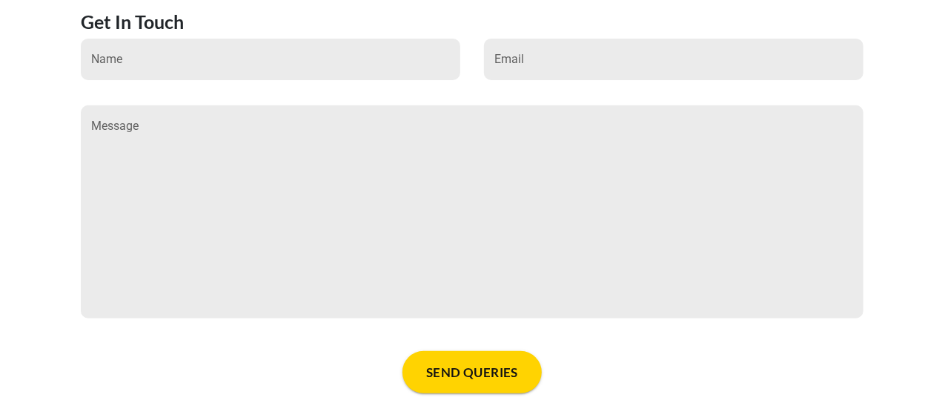
click at [298, 159] on div "Message Message" at bounding box center [473, 211] width 784 height 213
click at [145, 108] on input "Message" at bounding box center [473, 126] width 784 height 42
type input "**********"
click at [403, 351] on button "SEND QUERIES" at bounding box center [472, 372] width 139 height 42
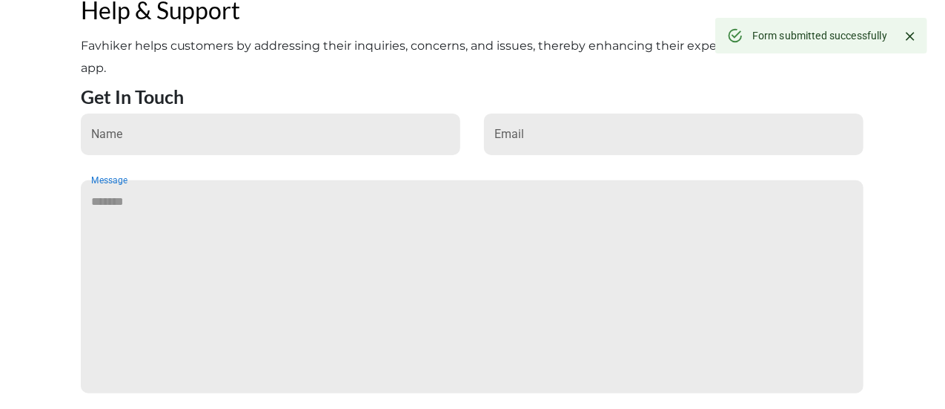
scroll to position [182, 0]
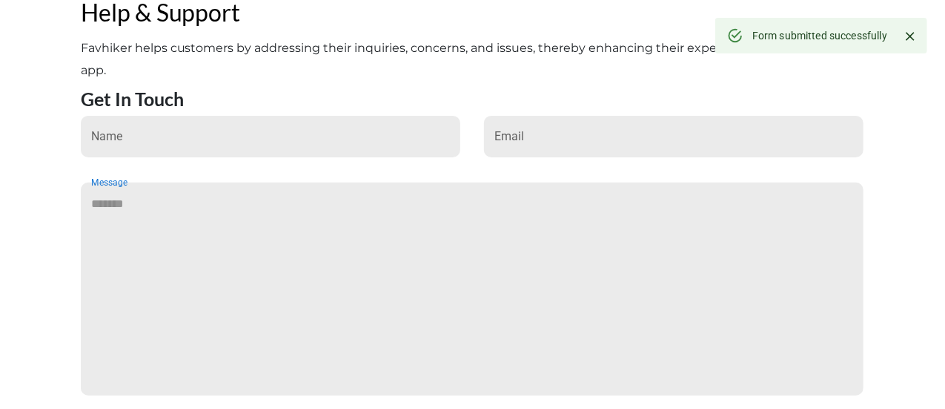
click at [128, 182] on input "Message" at bounding box center [473, 203] width 784 height 42
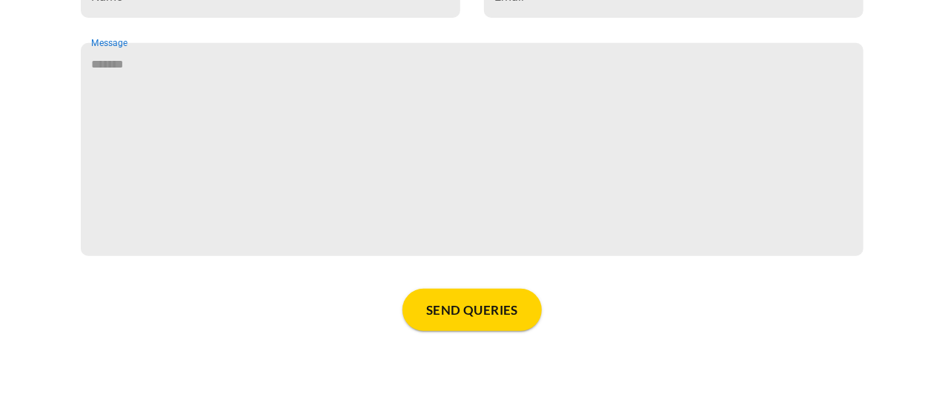
scroll to position [249, 0]
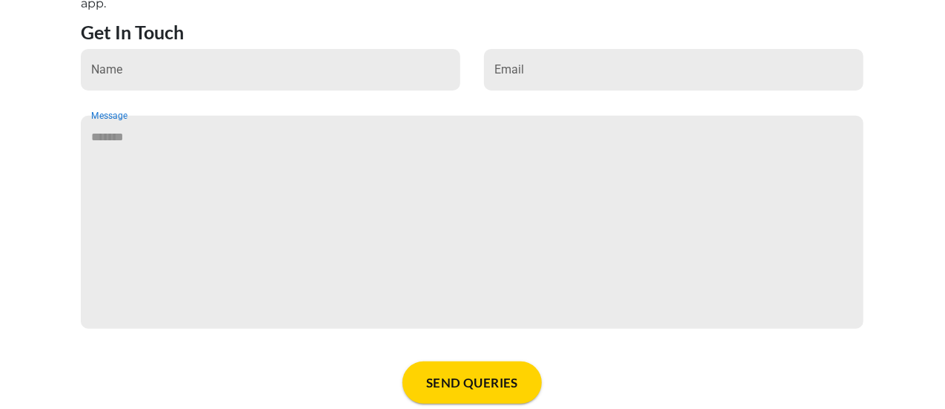
click at [137, 121] on input "Message" at bounding box center [473, 137] width 784 height 42
type input "*"
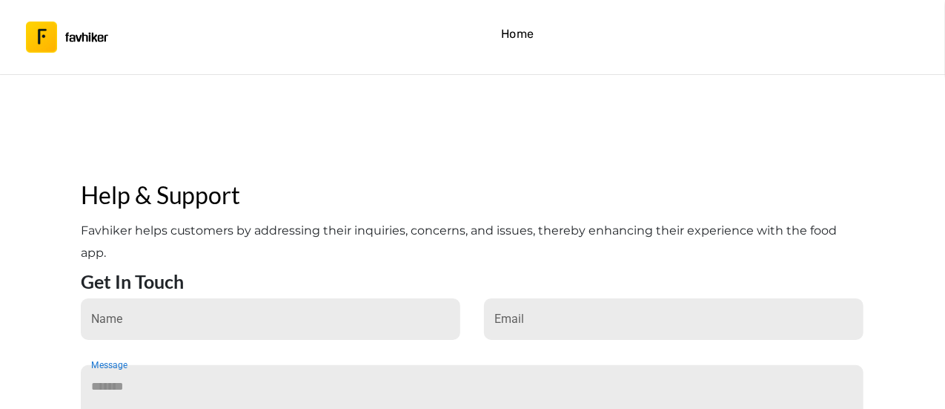
click at [512, 38] on h4 "Home" at bounding box center [517, 33] width 33 height 19
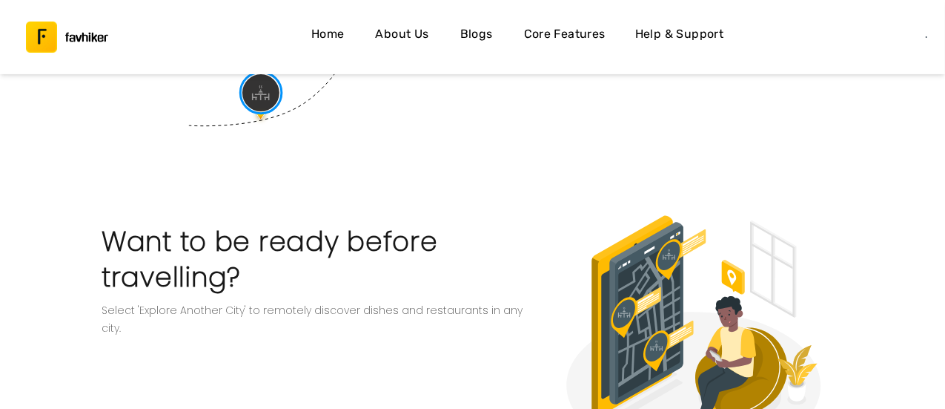
scroll to position [2518, 0]
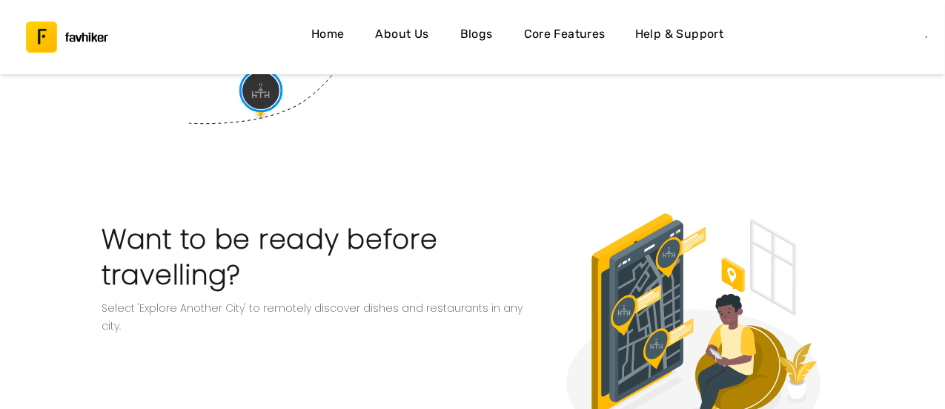
click at [695, 41] on h4 "Help & Support" at bounding box center [679, 33] width 89 height 19
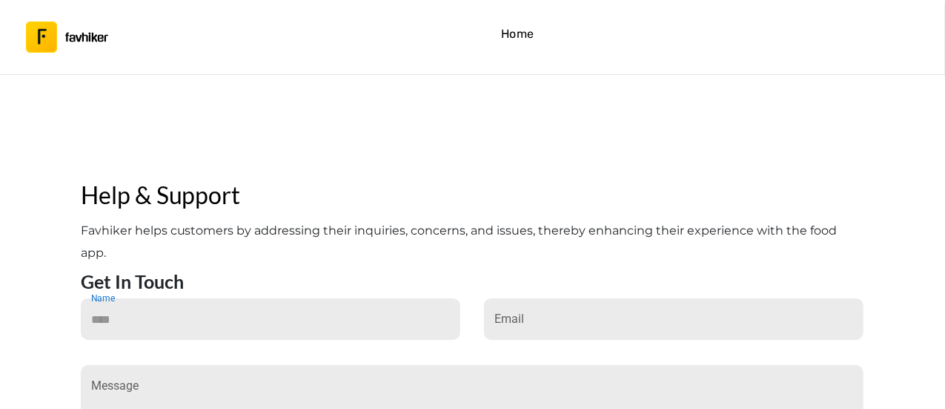
click at [316, 308] on input "Name" at bounding box center [271, 319] width 380 height 42
click at [267, 380] on input "Message" at bounding box center [473, 386] width 784 height 42
type input "****"
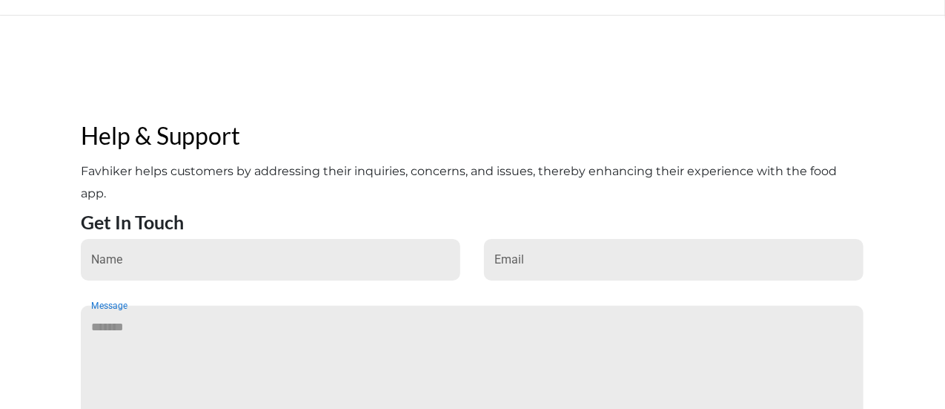
scroll to position [59, 0]
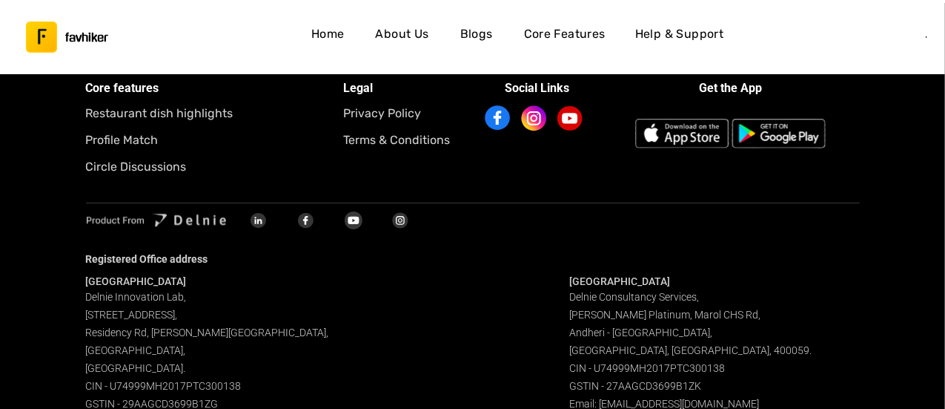
scroll to position [5708, 0]
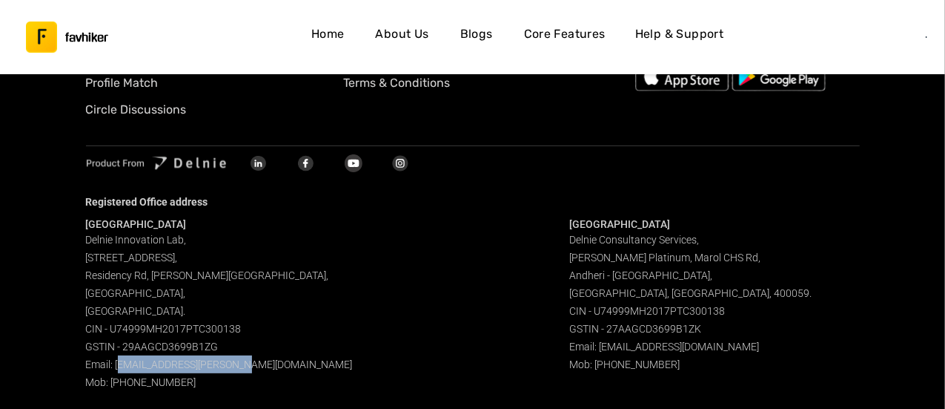
drag, startPoint x: 114, startPoint y: 345, endPoint x: 224, endPoint y: 346, distance: 109.7
click at [224, 346] on span "Delnie Innovation Lab, [STREET_ADDRESS][PERSON_NAME]. CIN - U74999MH2017PTC3001…" at bounding box center [219, 311] width 267 height 154
copy span "[EMAIL_ADDRESS][PERSON_NAME][DOMAIN_NAME]"
click at [446, 316] on div "Bangalore Delnie Innovation Lab[GEOGRAPHIC_DATA][STREET_ADDRESS][PERSON_NAME]. …" at bounding box center [473, 304] width 774 height 174
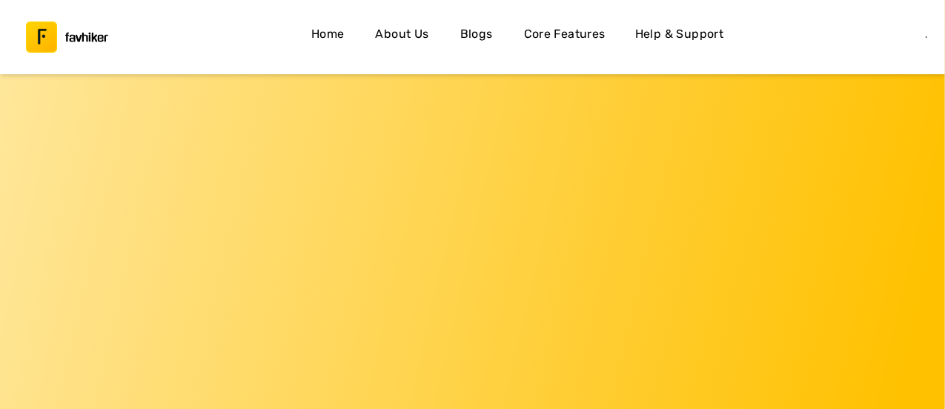
scroll to position [0, 0]
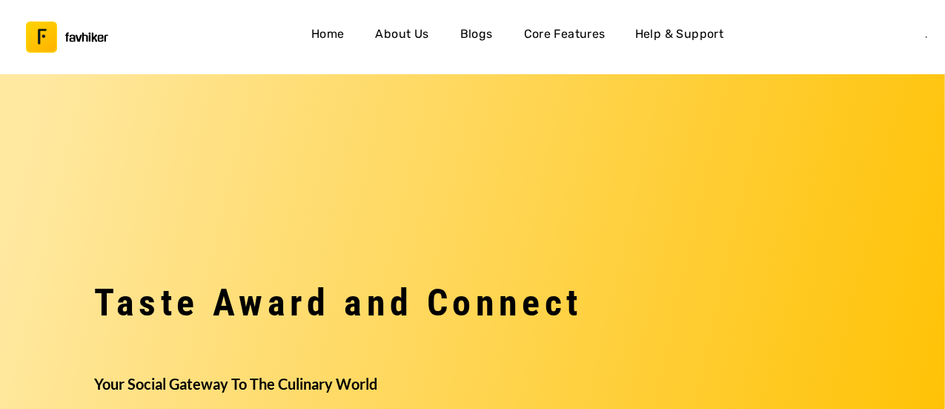
click at [326, 28] on h4 "Home" at bounding box center [327, 33] width 33 height 19
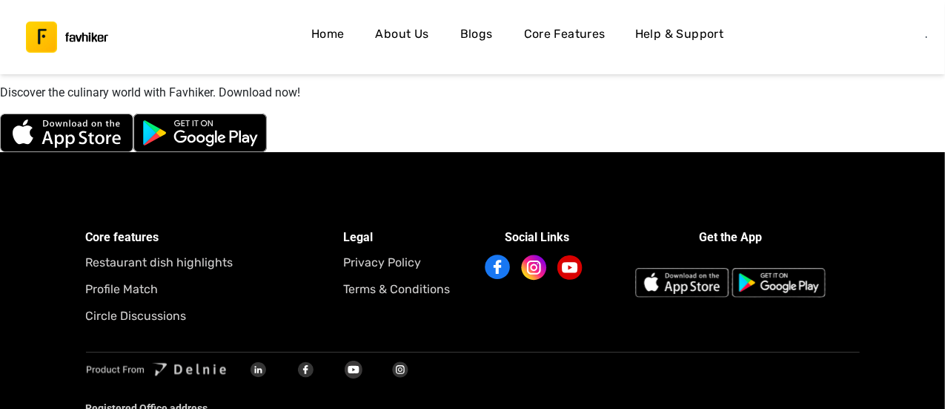
scroll to position [5708, 0]
